Goal: Check status: Check status

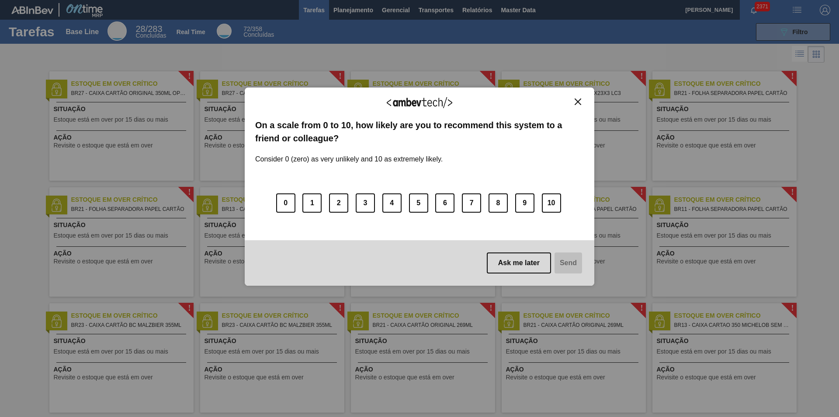
click at [580, 101] on img "Close" at bounding box center [578, 101] width 7 height 7
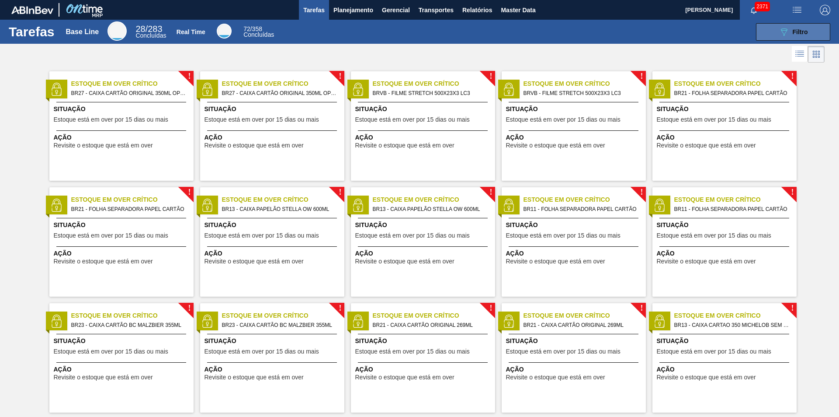
click at [780, 35] on icon "089F7B8B-B2A5-4AFE-B5C0-19BA573D28AC" at bounding box center [784, 32] width 10 height 10
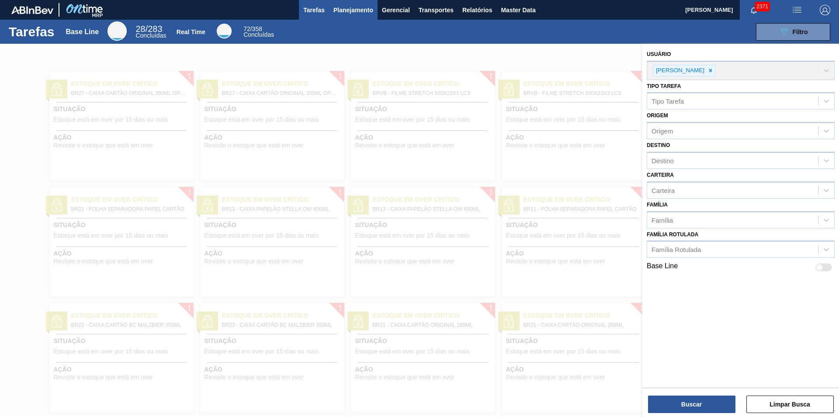
click at [359, 14] on span "Planejamento" at bounding box center [354, 10] width 40 height 10
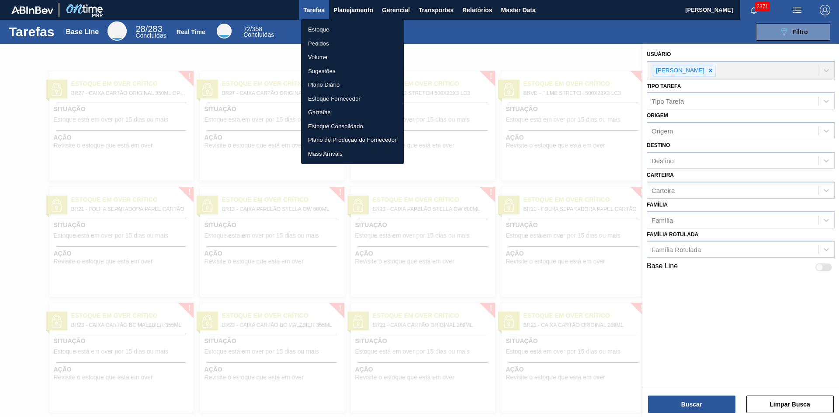
click at [345, 28] on li "Estoque" at bounding box center [352, 30] width 103 height 14
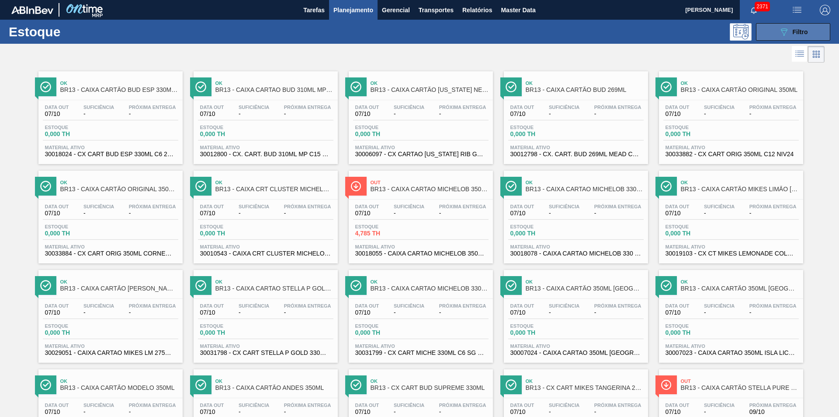
click at [793, 33] on span "Filtro" at bounding box center [800, 31] width 15 height 7
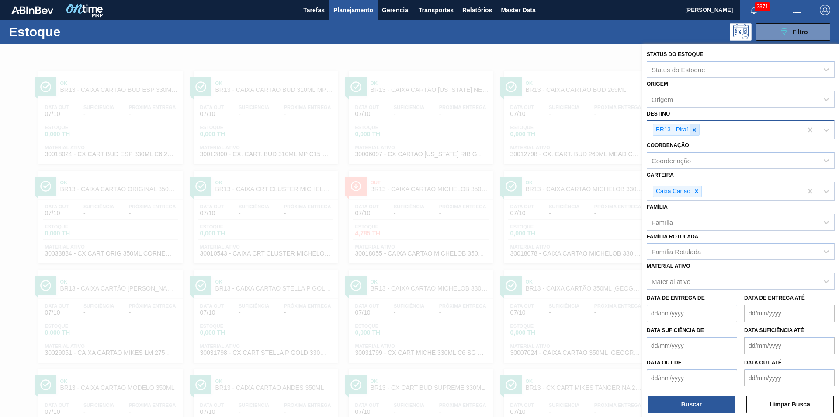
click at [694, 131] on icon at bounding box center [694, 129] width 3 height 3
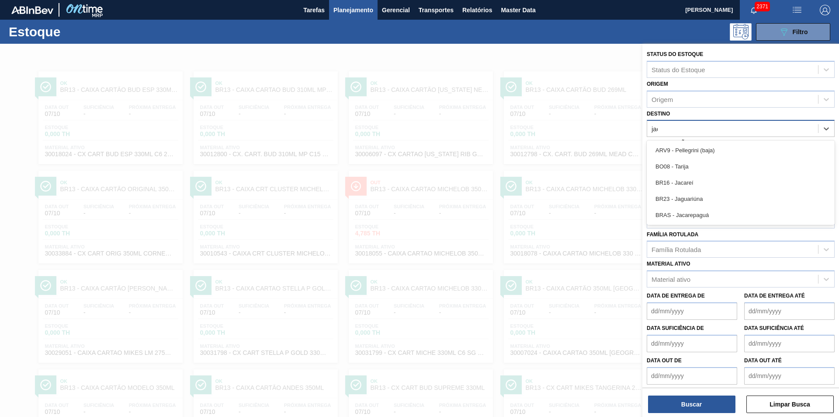
type input "jaca"
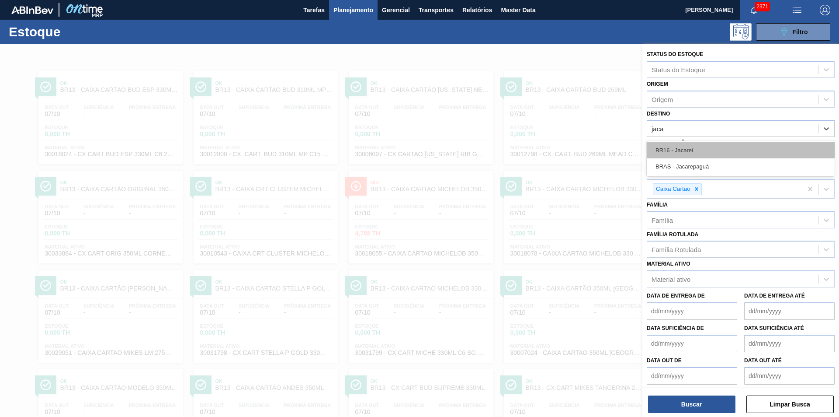
click at [686, 145] on div "BR16 - Jacareí" at bounding box center [741, 150] width 188 height 16
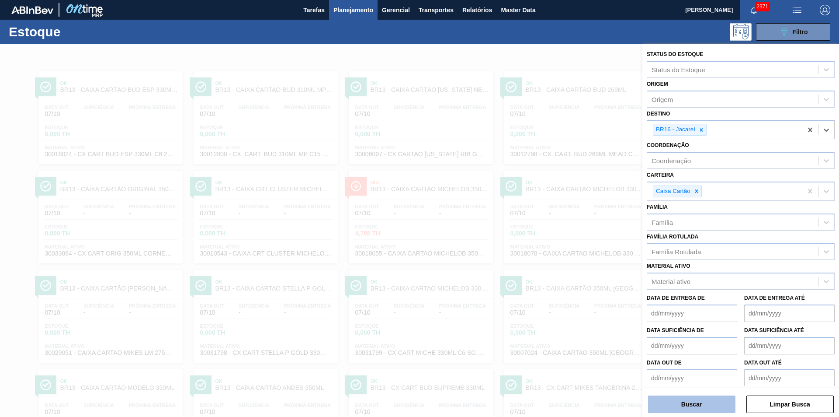
click at [698, 406] on button "Buscar" at bounding box center [691, 403] width 87 height 17
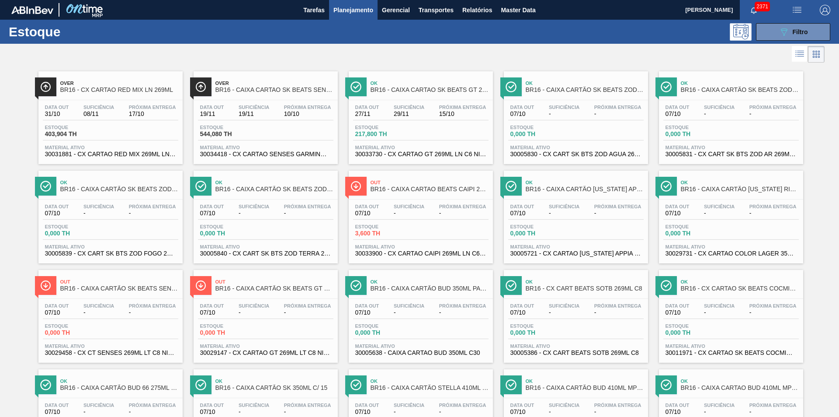
click at [436, 88] on span "BR16 - CAIXA CARTAO SK BEATS GT 269ML LN C6" at bounding box center [430, 90] width 118 height 7
